Goal: Check status

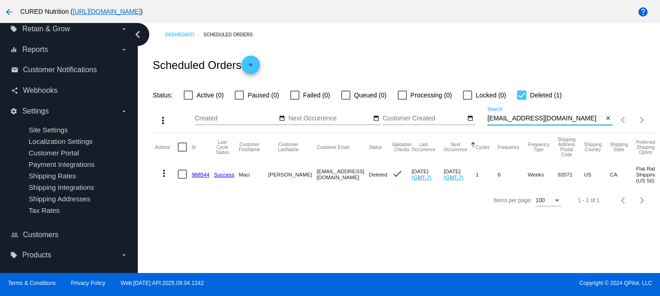
click at [504, 117] on input "[EMAIL_ADDRESS][DOMAIN_NAME]" at bounding box center [545, 118] width 116 height 7
type input "[EMAIL_ADDRESS][DOMAIN_NAME]"
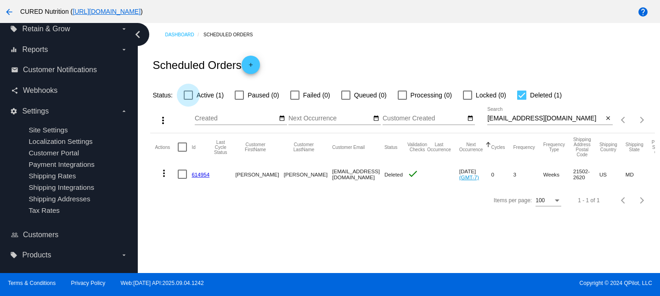
click at [187, 97] on div at bounding box center [188, 94] width 9 height 9
click at [188, 100] on input "Active (1)" at bounding box center [188, 100] width 0 height 0
checkbox input "true"
click at [517, 133] on mat-table "Actions Id Last Cycle Status Customer FirstName Customer LastName Customer Emai…" at bounding box center [402, 160] width 504 height 54
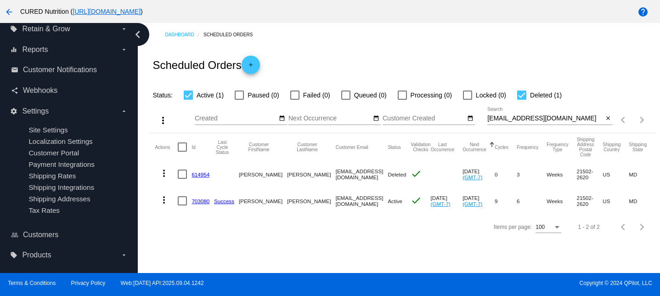
click at [201, 202] on link "703080" at bounding box center [200, 201] width 18 height 6
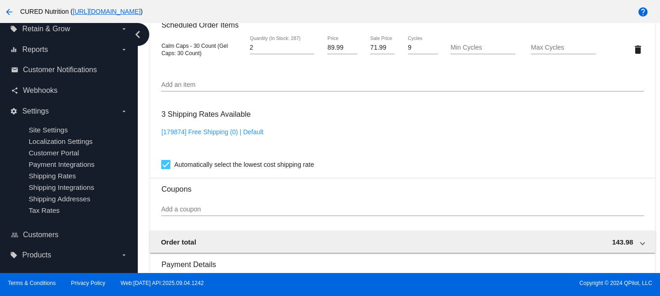
scroll to position [618, 0]
